Goal: Find specific page/section: Find specific page/section

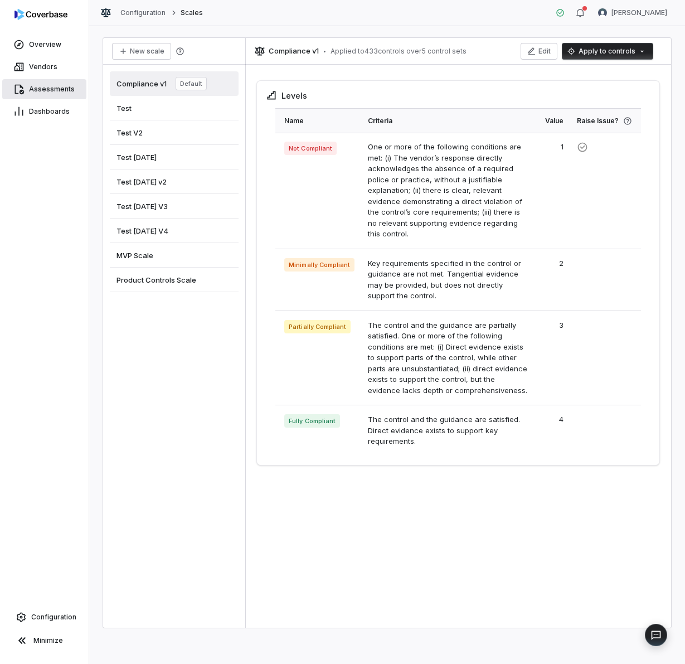
click at [50, 90] on span "Assessments" at bounding box center [52, 89] width 46 height 9
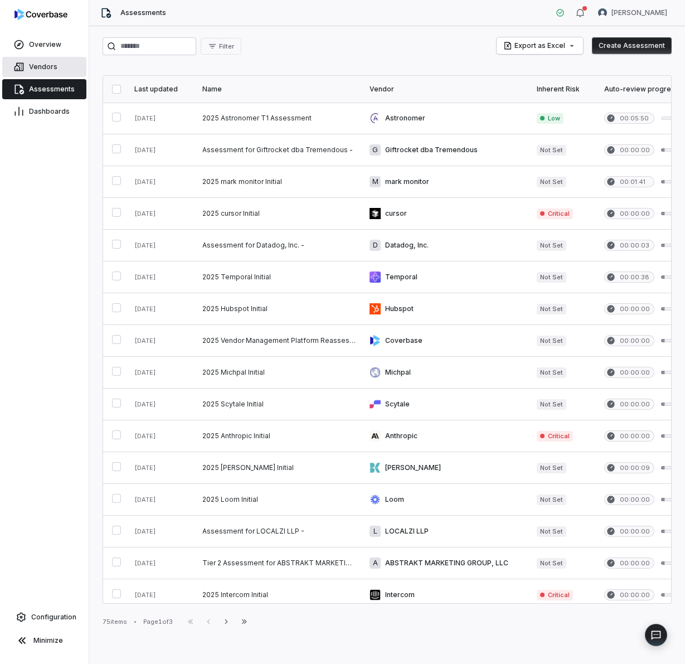
click at [40, 61] on link "Vendors" at bounding box center [44, 67] width 84 height 20
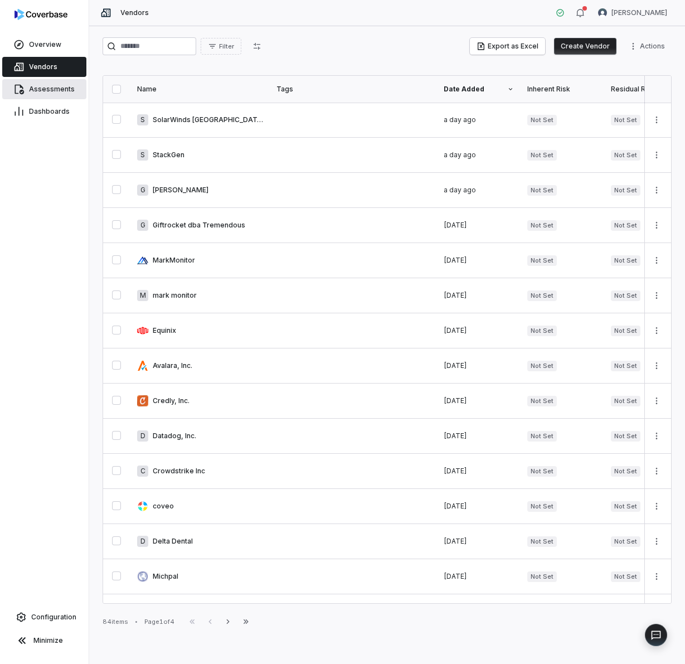
click at [16, 87] on icon at bounding box center [18, 89] width 11 height 11
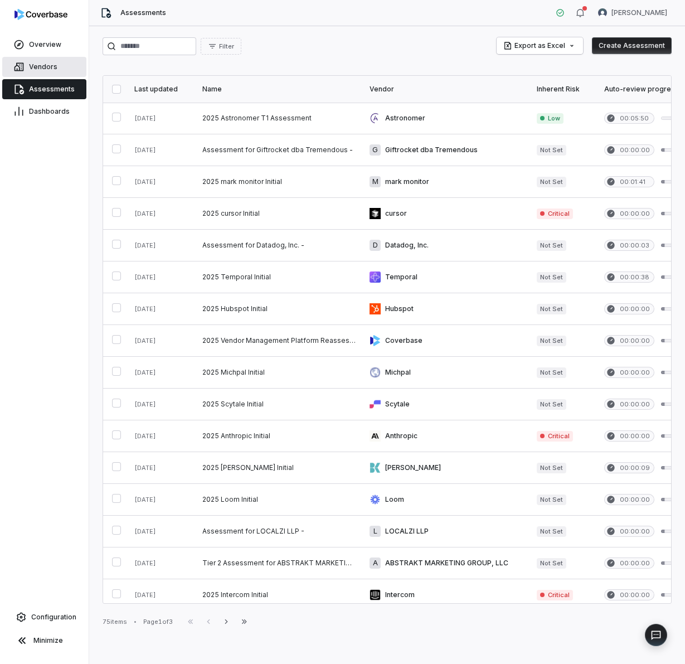
click at [46, 67] on span "Vendors" at bounding box center [43, 66] width 28 height 9
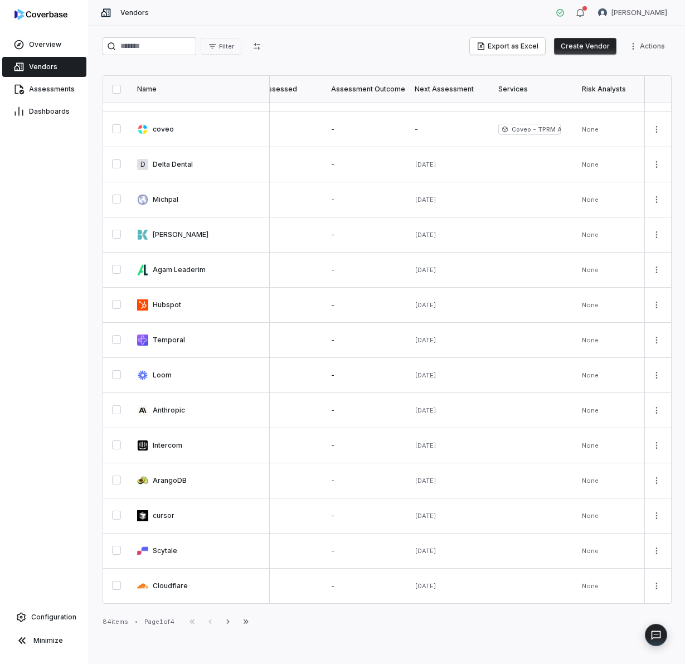
scroll to position [383, 0]
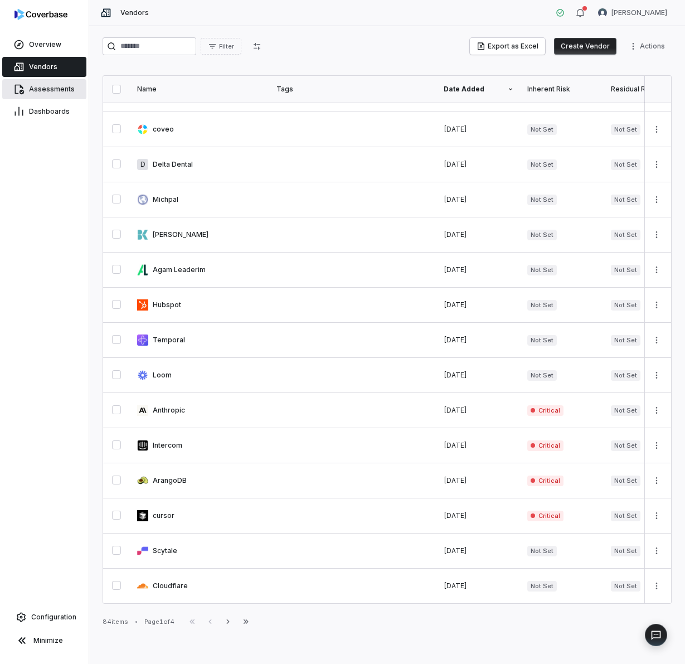
click at [42, 91] on span "Assessments" at bounding box center [52, 89] width 46 height 9
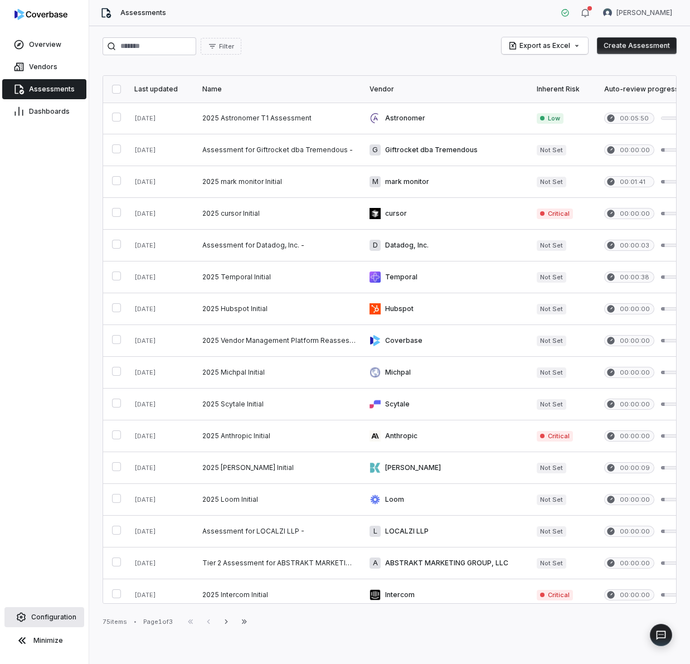
click at [42, 610] on link "Configuration" at bounding box center [44, 617] width 80 height 20
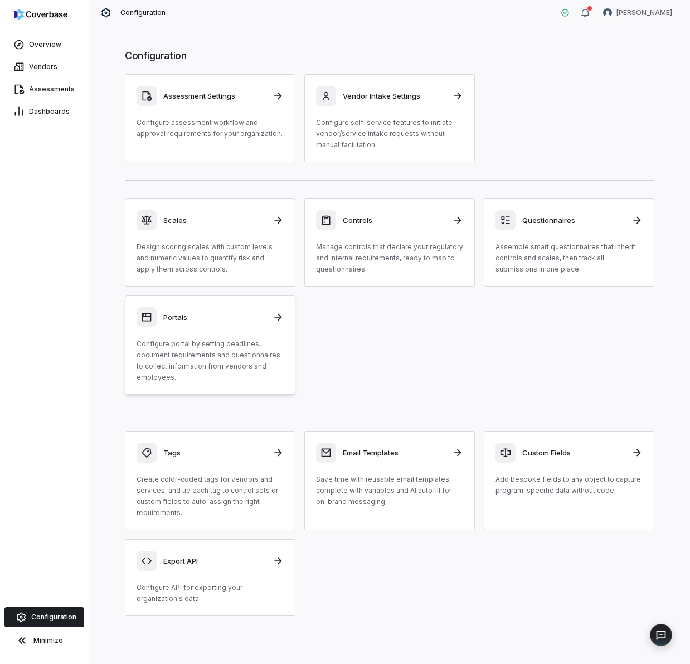
click at [173, 355] on p "Configure portal by setting deadlines, document requirements and questionnaires…" at bounding box center [209, 360] width 147 height 45
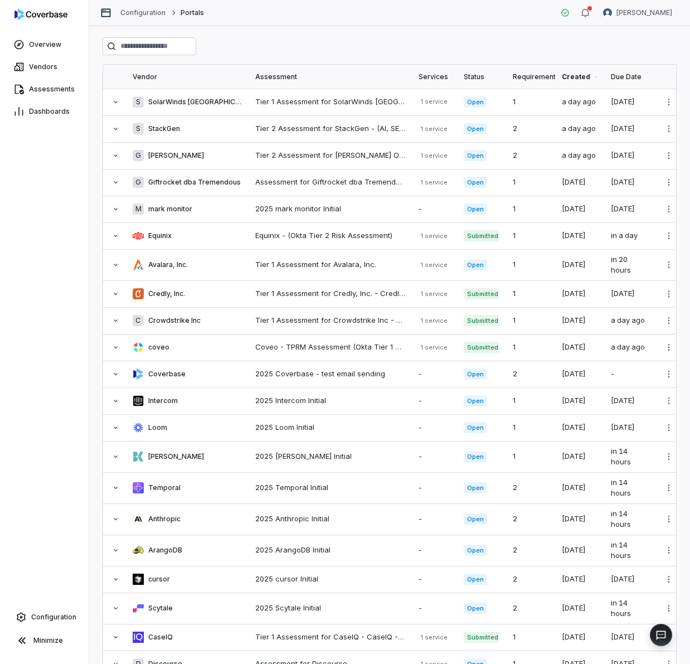
click at [581, 77] on div "Created" at bounding box center [580, 77] width 36 height 24
click at [587, 75] on div "Created" at bounding box center [580, 77] width 36 height 24
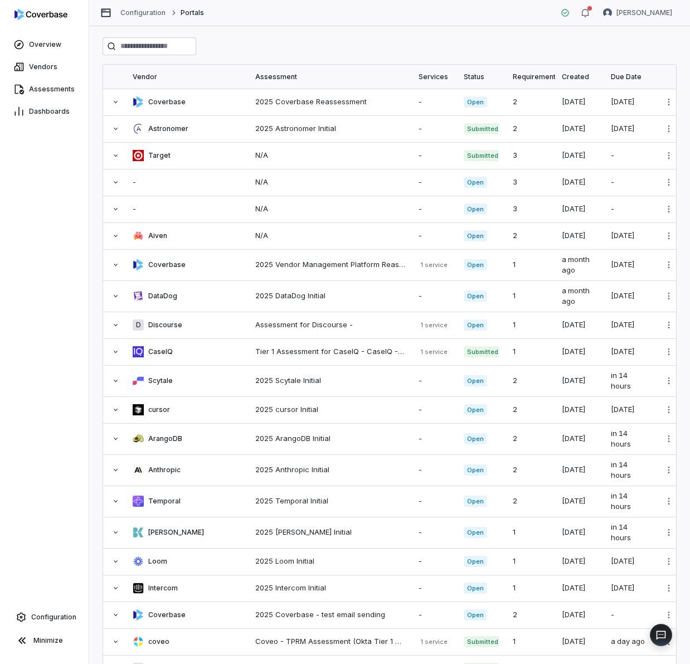
click at [582, 77] on div "Created" at bounding box center [580, 77] width 36 height 24
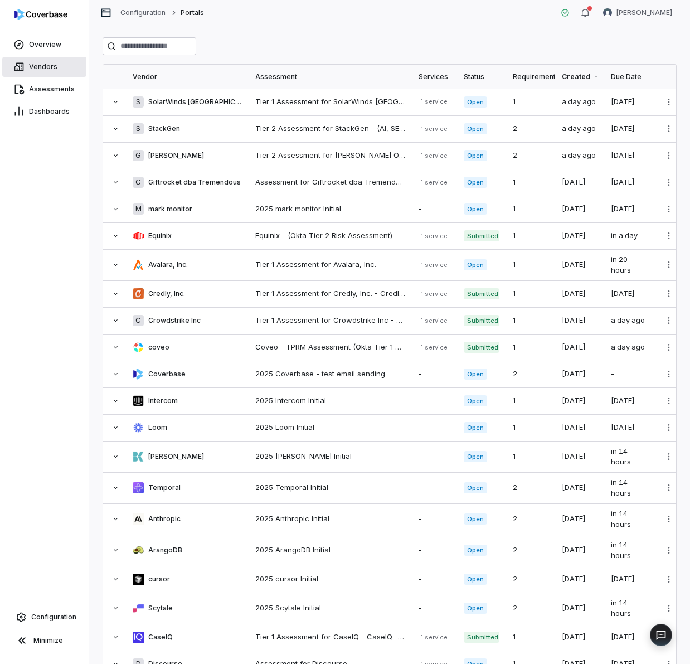
click at [25, 66] on link "Vendors" at bounding box center [44, 67] width 84 height 20
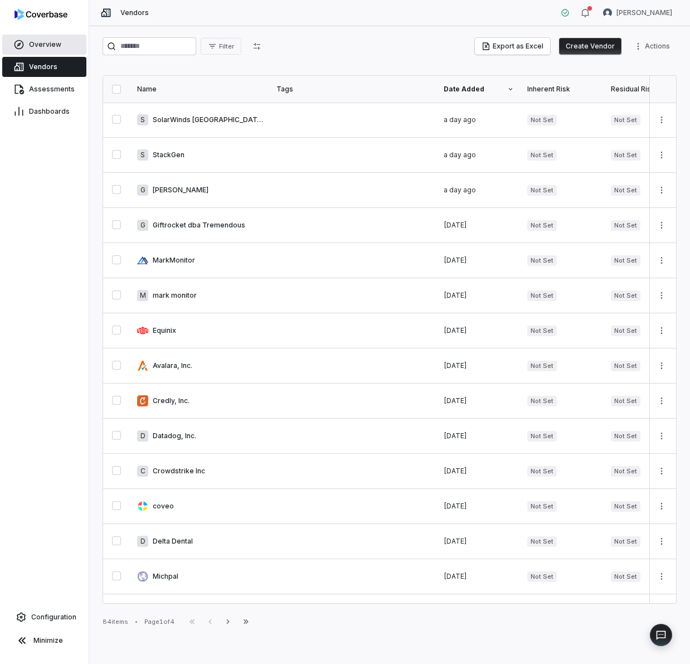
click at [65, 45] on link "Overview" at bounding box center [44, 45] width 84 height 20
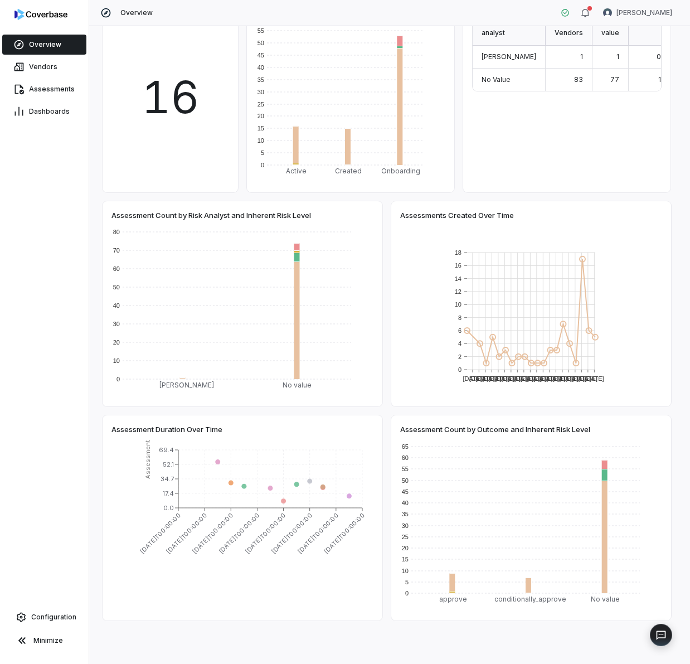
scroll to position [359, 0]
click at [50, 71] on span "Vendors" at bounding box center [43, 66] width 28 height 9
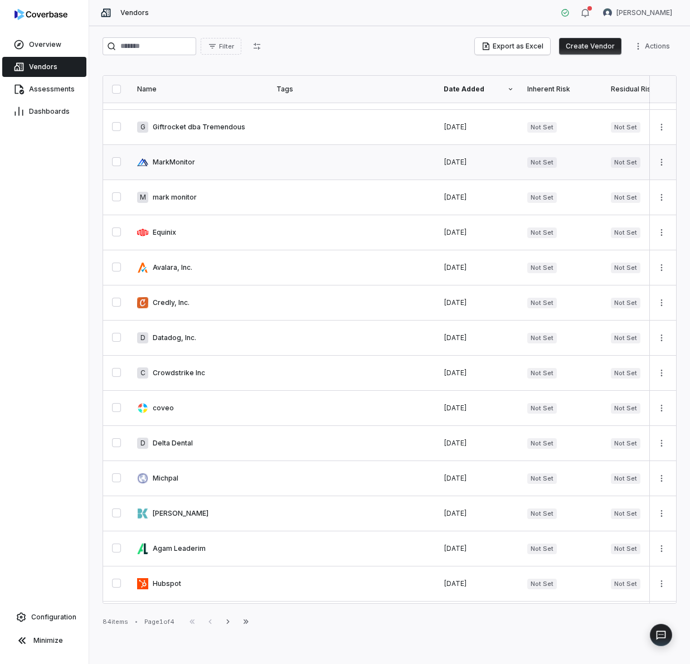
scroll to position [130, 0]
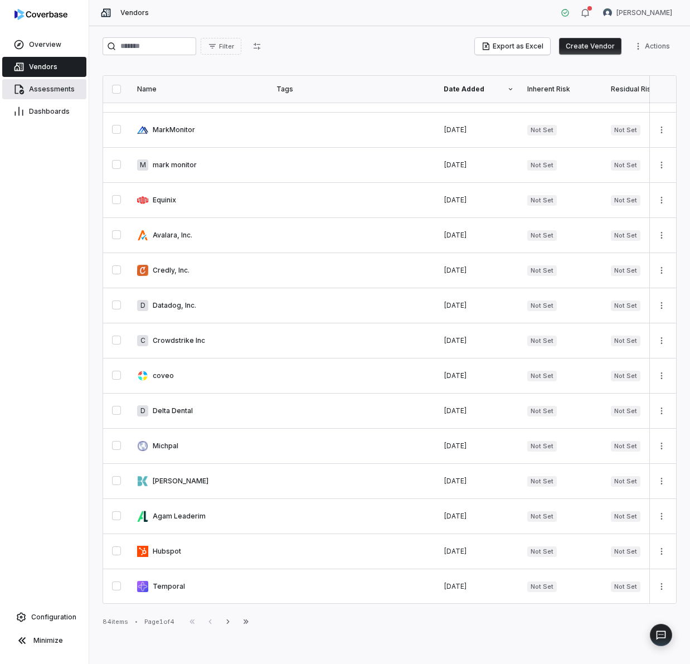
click at [57, 92] on span "Assessments" at bounding box center [52, 89] width 46 height 9
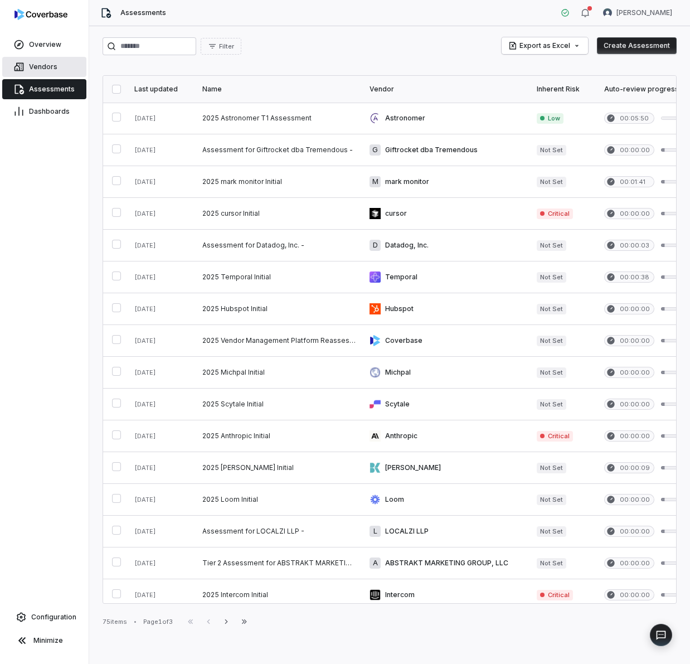
click at [51, 69] on span "Vendors" at bounding box center [43, 66] width 28 height 9
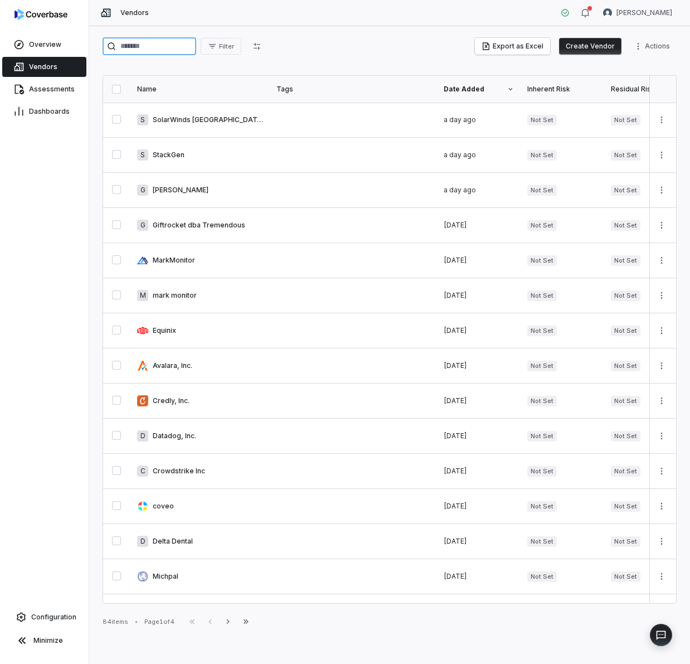
click at [157, 44] on input "search" at bounding box center [150, 46] width 94 height 18
type input "*"
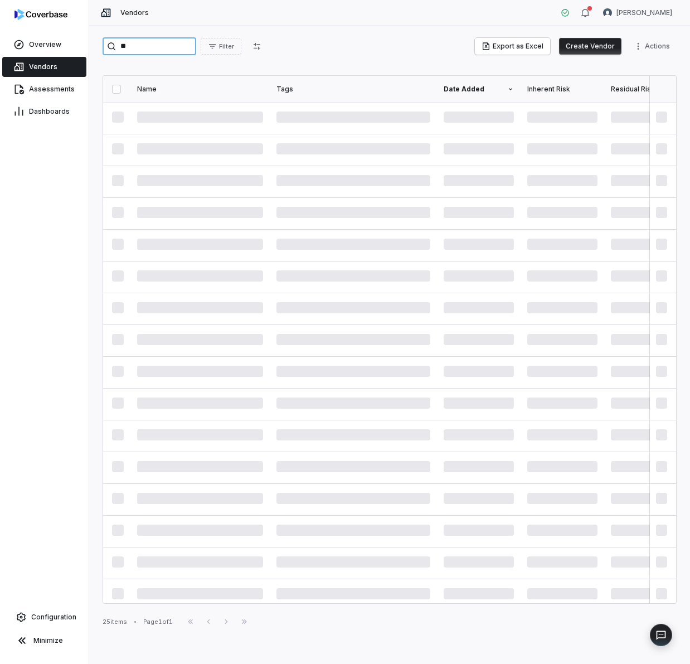
type input "*"
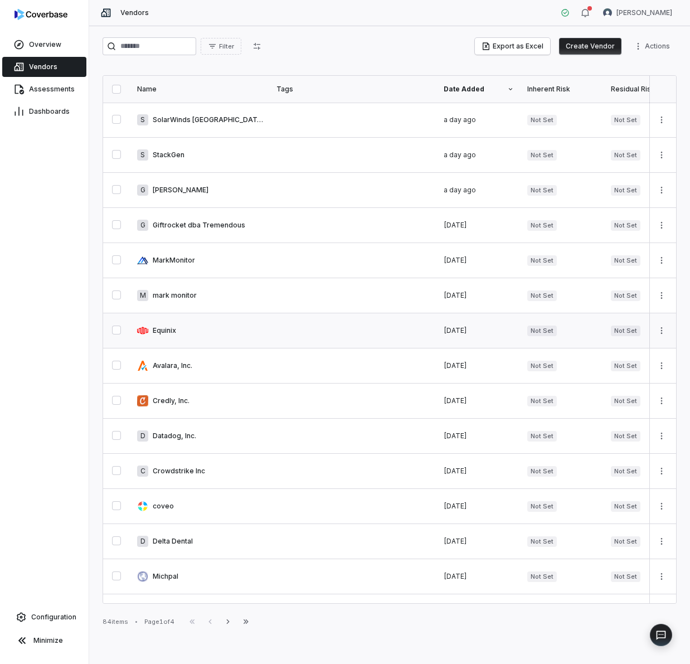
click at [176, 326] on link at bounding box center [199, 330] width 139 height 35
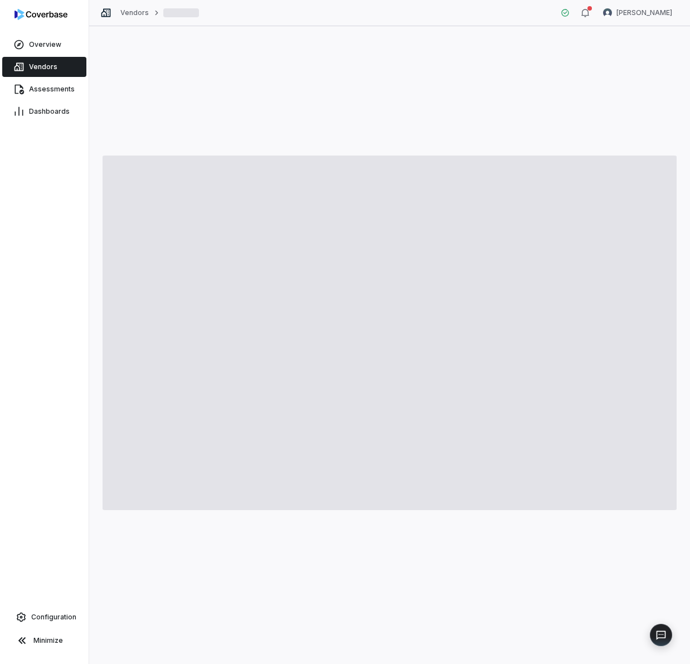
click at [60, 70] on link "Vendors" at bounding box center [44, 67] width 84 height 20
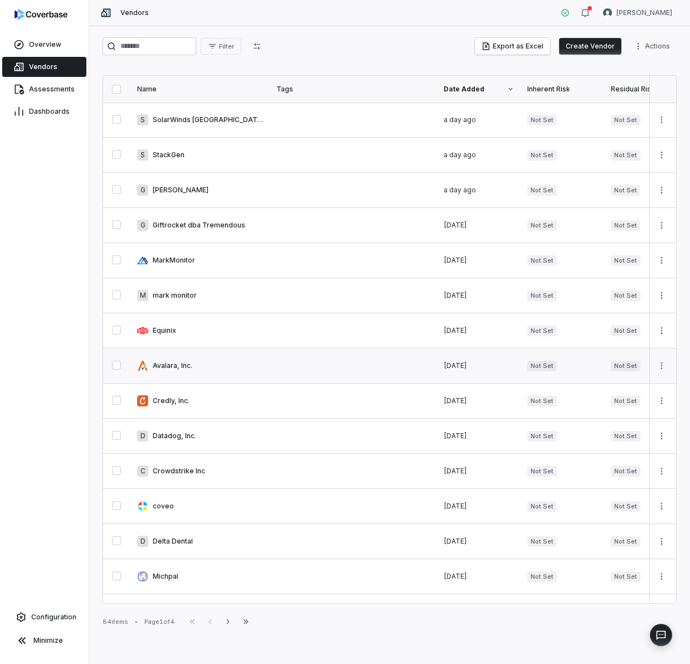
scroll to position [178, 0]
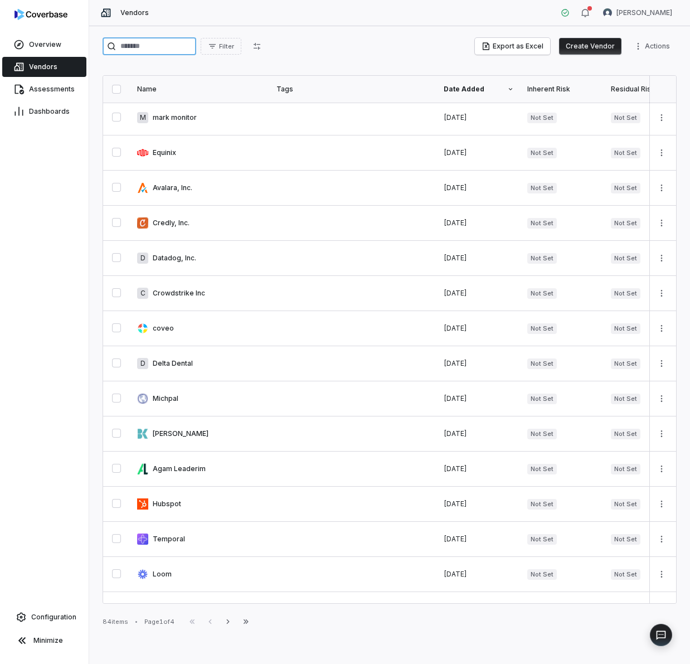
click at [157, 49] on input "search" at bounding box center [150, 46] width 94 height 18
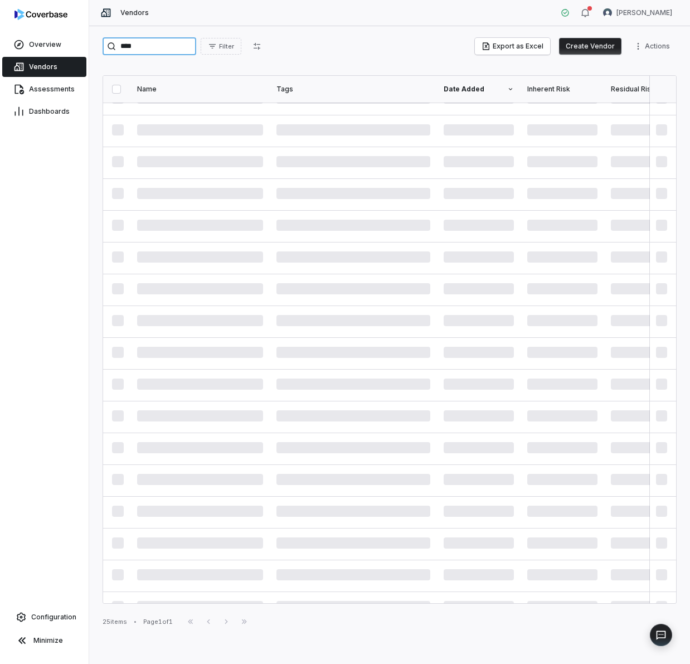
drag, startPoint x: 163, startPoint y: 45, endPoint x: 124, endPoint y: 44, distance: 39.6
click at [124, 44] on input "****" at bounding box center [150, 46] width 94 height 18
type input "*"
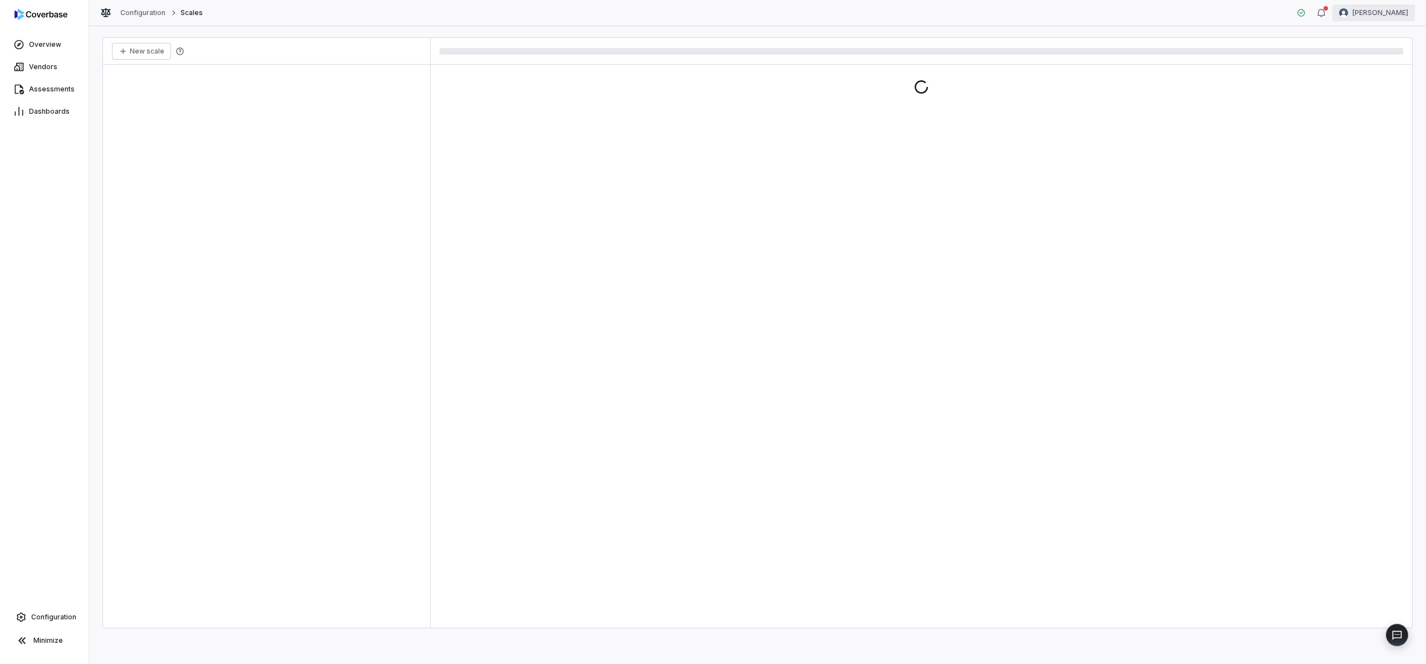
click at [1399, 11] on html "Overview Vendors Assessments Dashboards Configuration Minimize Configuration Sc…" at bounding box center [713, 332] width 1426 height 664
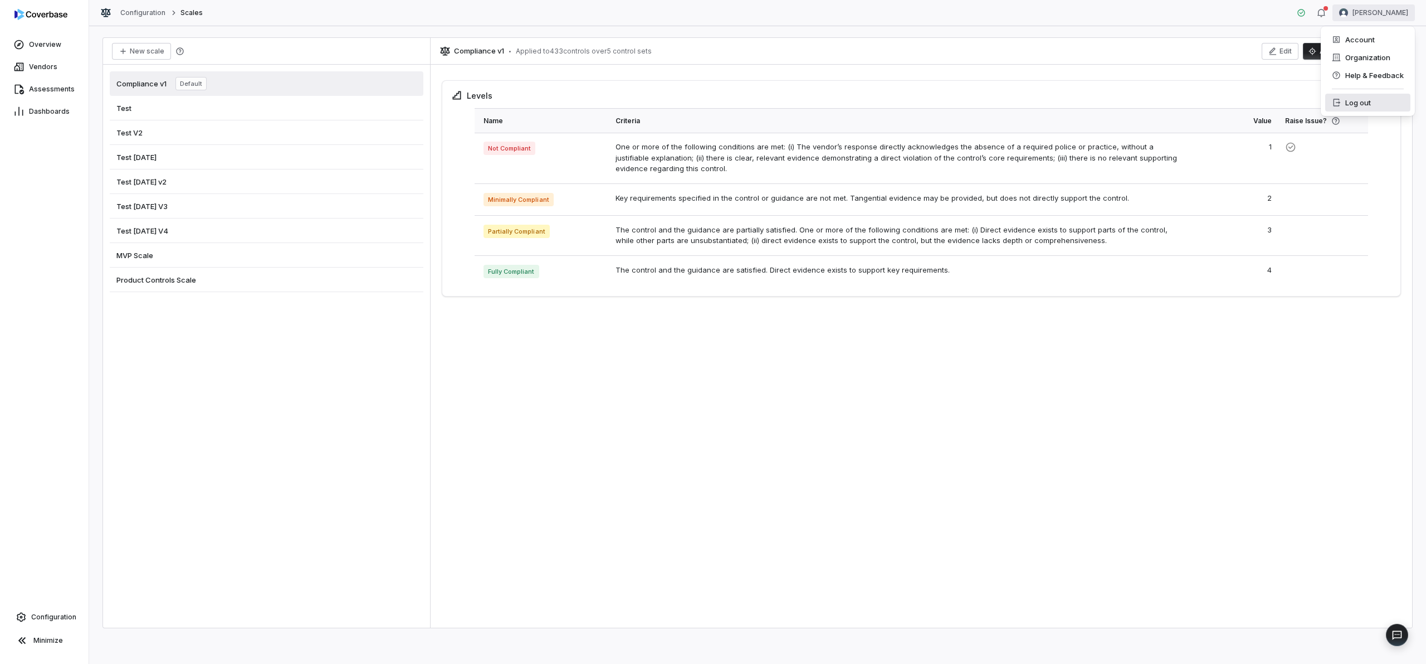
click at [1372, 105] on div "Log out" at bounding box center [1367, 103] width 85 height 18
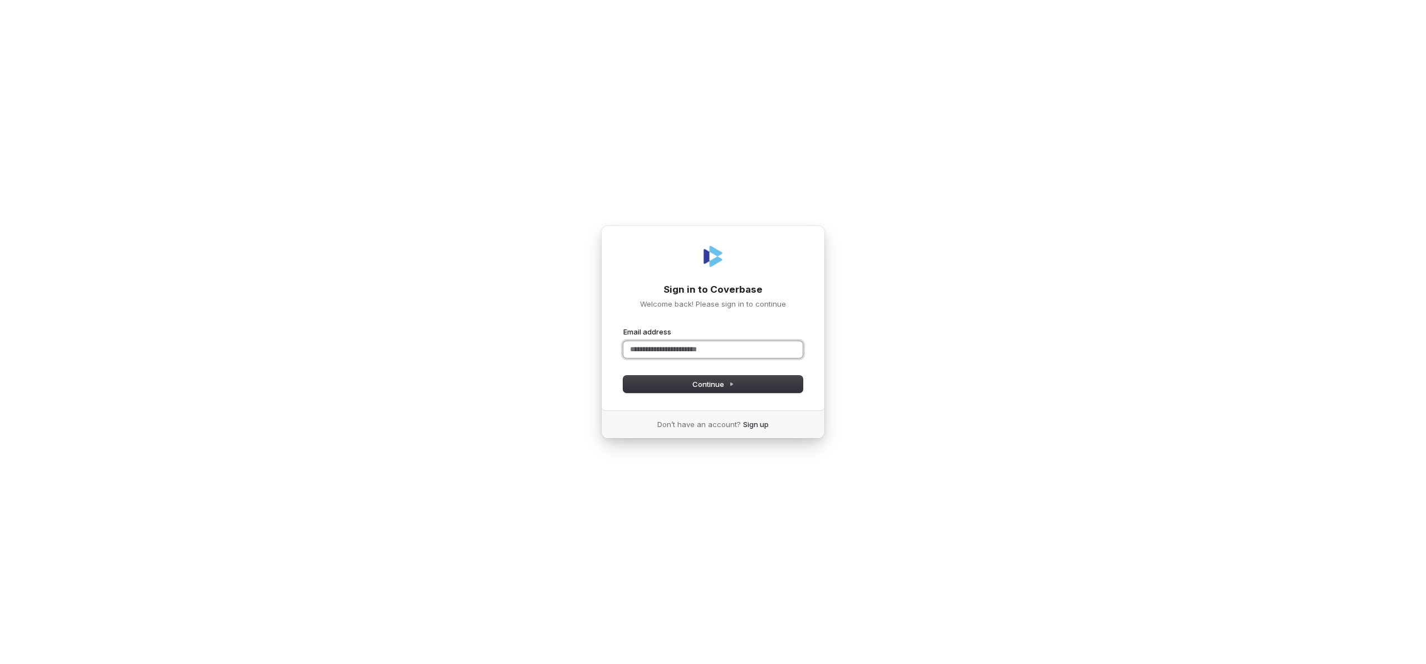
paste input "**********"
click at [704, 380] on span "Continue" at bounding box center [713, 384] width 42 height 10
type input "**********"
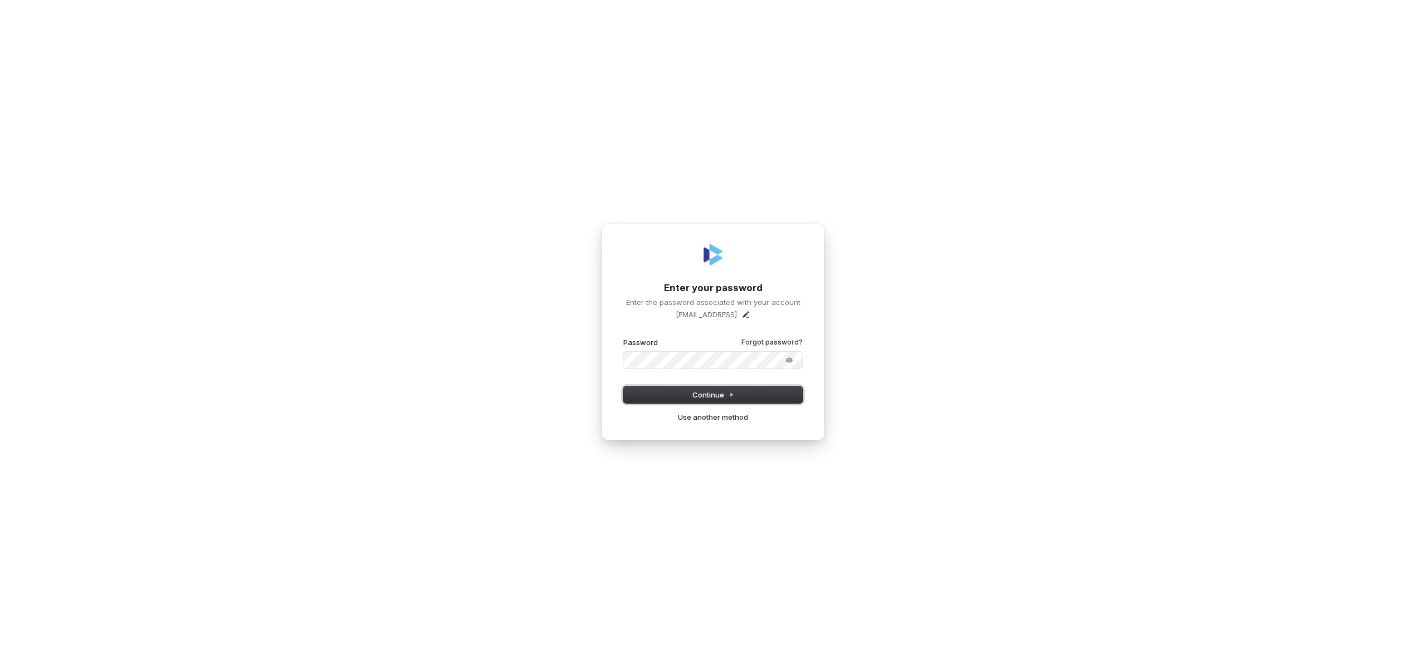
drag, startPoint x: 676, startPoint y: 389, endPoint x: 679, endPoint y: 394, distance: 5.7
click at [677, 390] on button "Continue" at bounding box center [712, 394] width 179 height 17
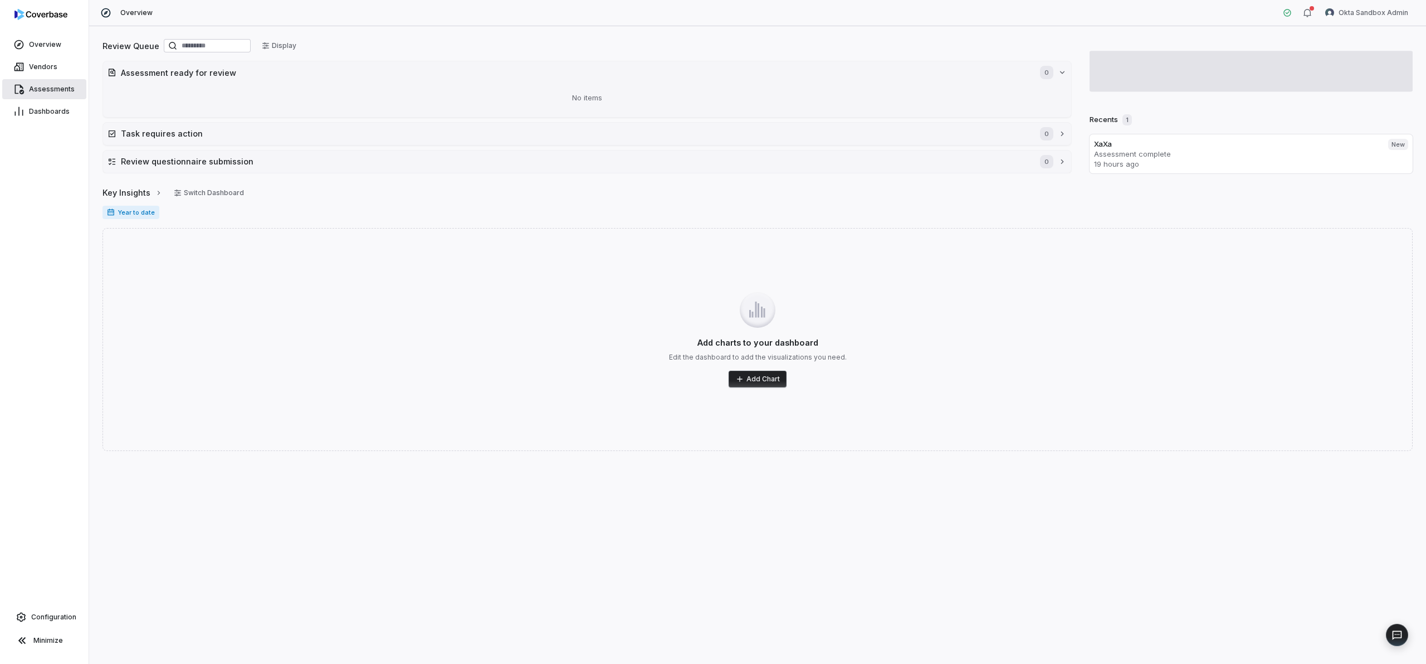
click at [65, 90] on span "Assessments" at bounding box center [52, 89] width 46 height 9
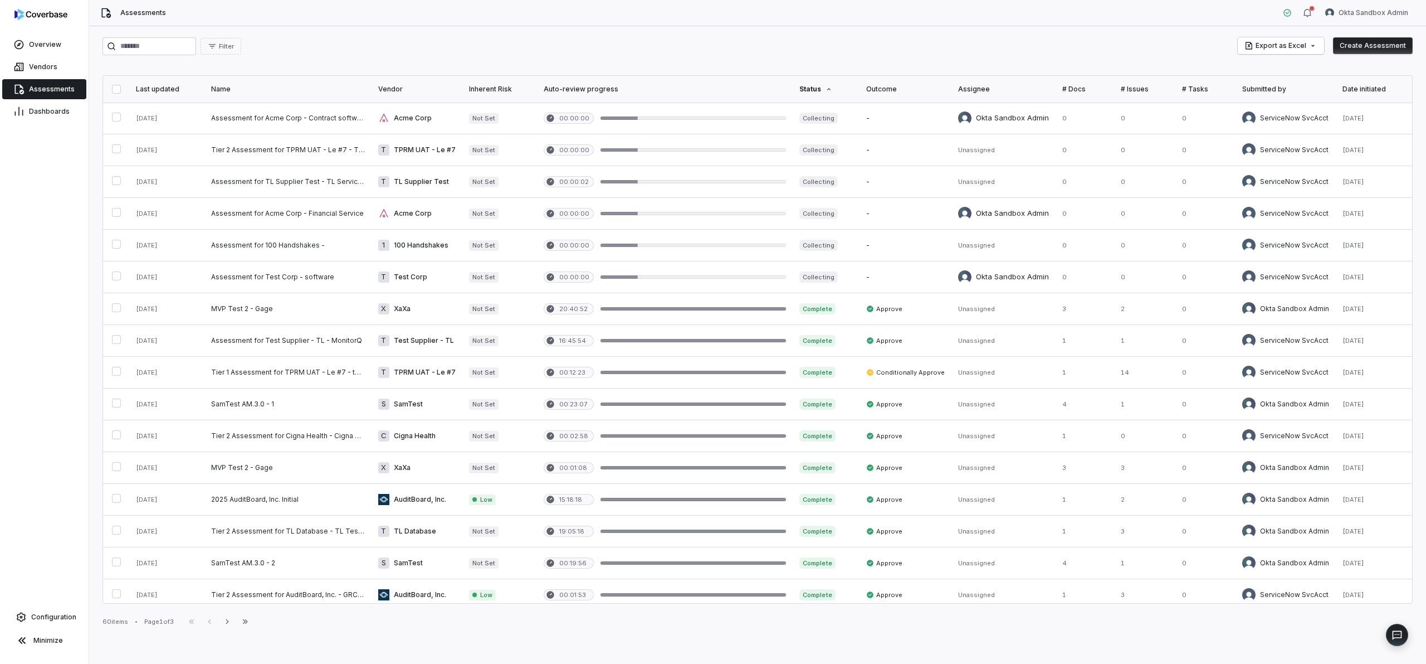
click at [1077, 45] on div "Filter Export as Excel Create Assessment" at bounding box center [758, 46] width 1310 height 18
click at [531, 50] on div "Filter Export as Excel Create Assessment" at bounding box center [758, 46] width 1310 height 18
click at [411, 39] on div "Filter Export as Excel Create Assessment" at bounding box center [758, 46] width 1310 height 18
